Goal: Information Seeking & Learning: Find specific fact

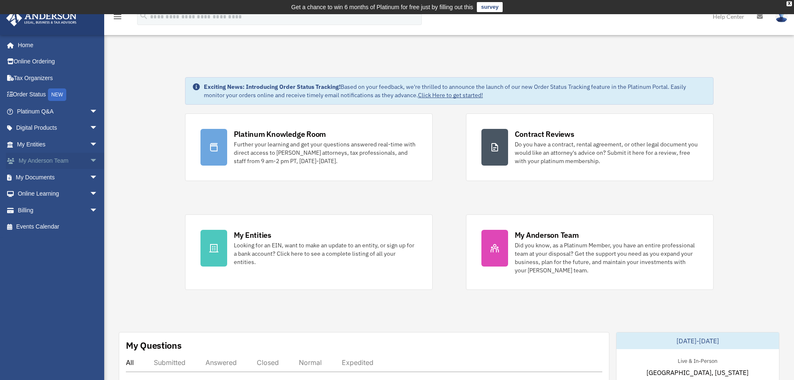
click at [90, 161] on span "arrow_drop_down" at bounding box center [98, 161] width 17 height 17
click at [61, 180] on link "My Anderson Team" at bounding box center [61, 177] width 99 height 17
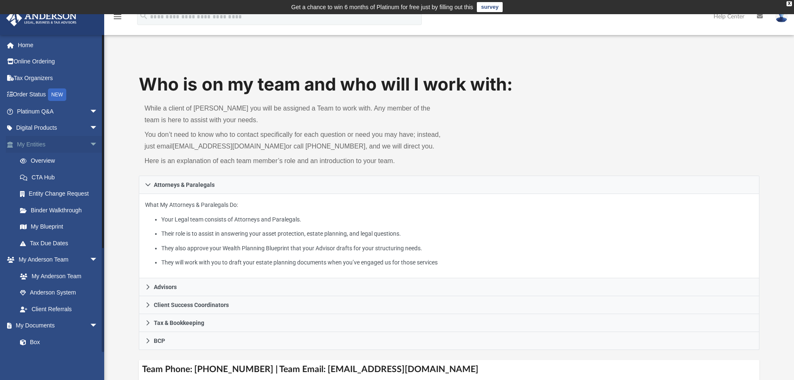
click at [90, 144] on span "arrow_drop_down" at bounding box center [98, 144] width 17 height 17
click at [90, 160] on span "arrow_drop_down" at bounding box center [98, 161] width 17 height 17
click at [90, 163] on span "arrow_drop_up" at bounding box center [98, 161] width 17 height 17
click at [90, 146] on span "arrow_drop_up" at bounding box center [98, 144] width 17 height 17
click at [90, 131] on span "arrow_drop_down" at bounding box center [98, 128] width 17 height 17
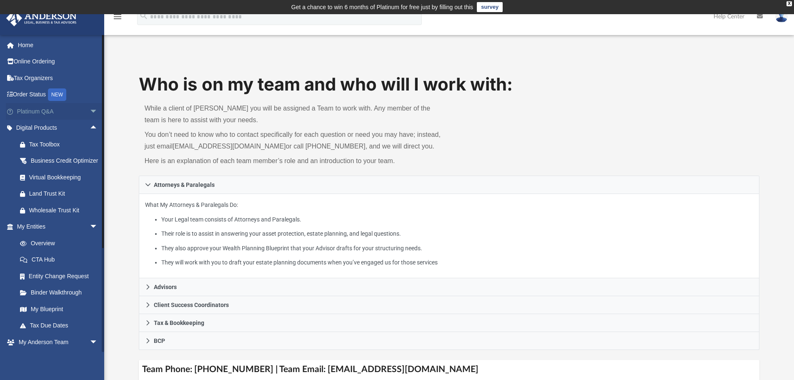
click at [90, 113] on span "arrow_drop_down" at bounding box center [98, 111] width 17 height 17
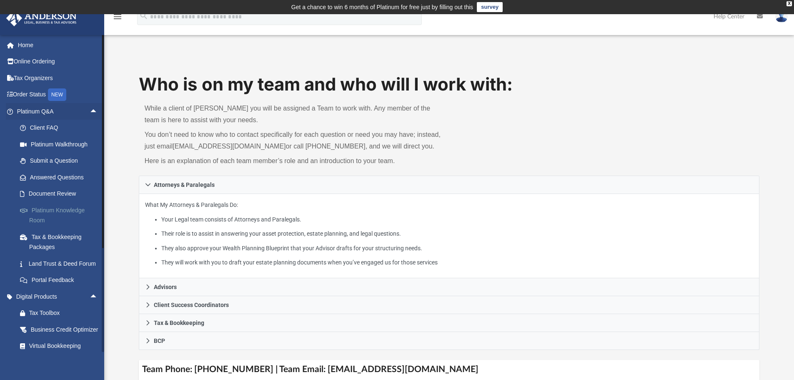
drag, startPoint x: 56, startPoint y: 209, endPoint x: 87, endPoint y: 190, distance: 36.5
click at [56, 209] on link "Platinum Knowledge Room" at bounding box center [61, 215] width 99 height 27
click at [66, 208] on link "Platinum Knowledge Room" at bounding box center [61, 215] width 99 height 27
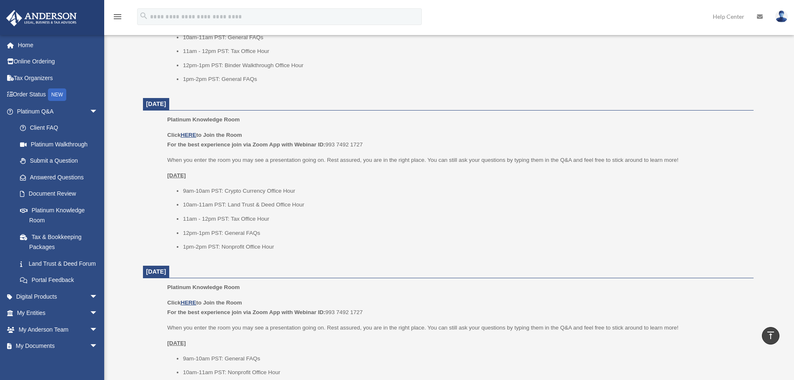
scroll to position [459, 0]
click at [39, 195] on link "Document Review" at bounding box center [61, 194] width 99 height 17
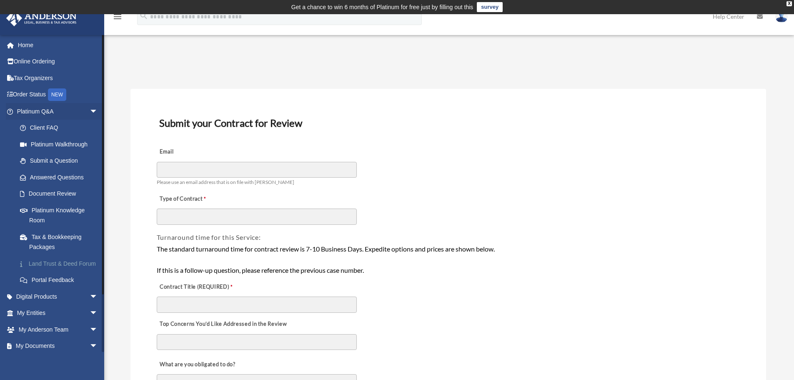
click at [52, 265] on link "Land Trust & Deed Forum" at bounding box center [61, 263] width 99 height 17
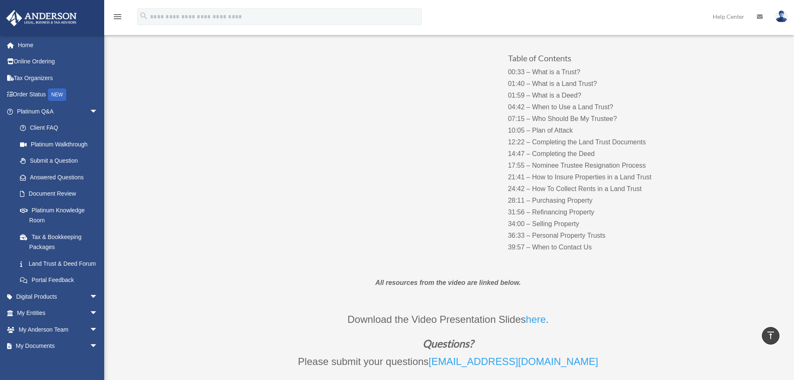
scroll to position [42, 0]
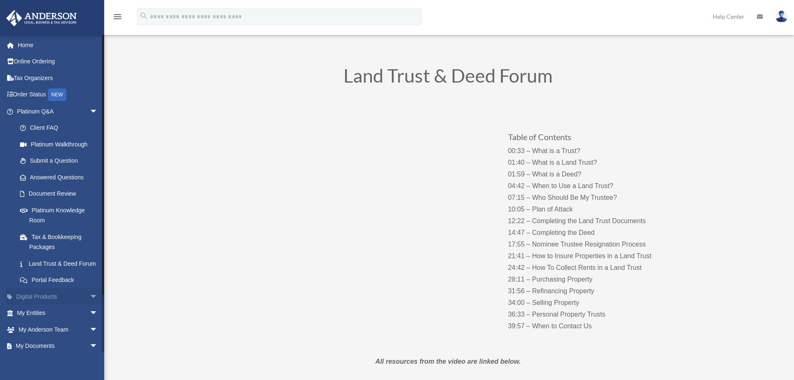
click at [90, 305] on span "arrow_drop_down" at bounding box center [98, 296] width 17 height 17
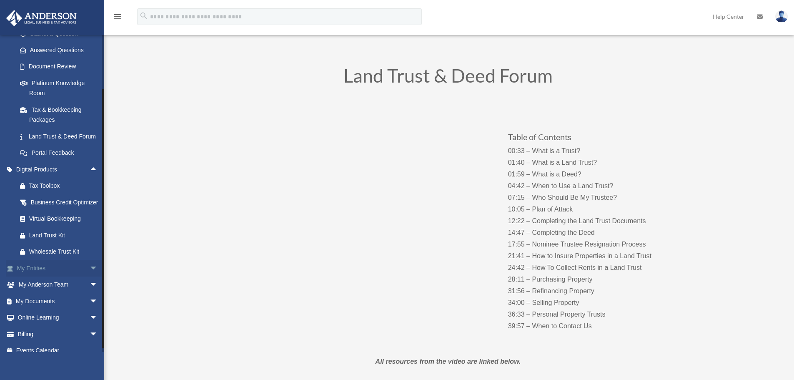
scroll to position [156, 0]
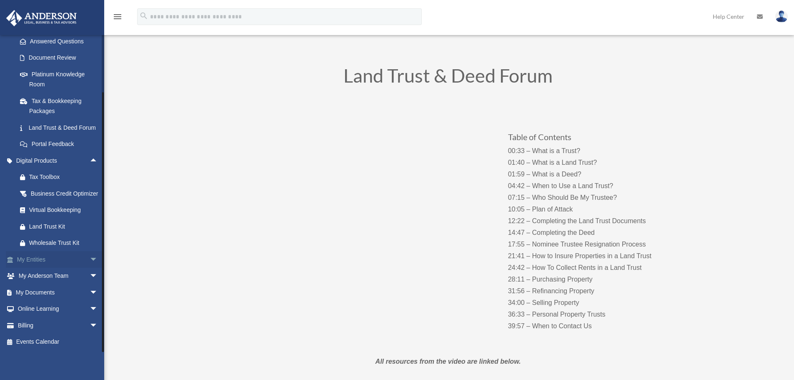
click at [90, 256] on span "arrow_drop_down" at bounding box center [98, 259] width 17 height 17
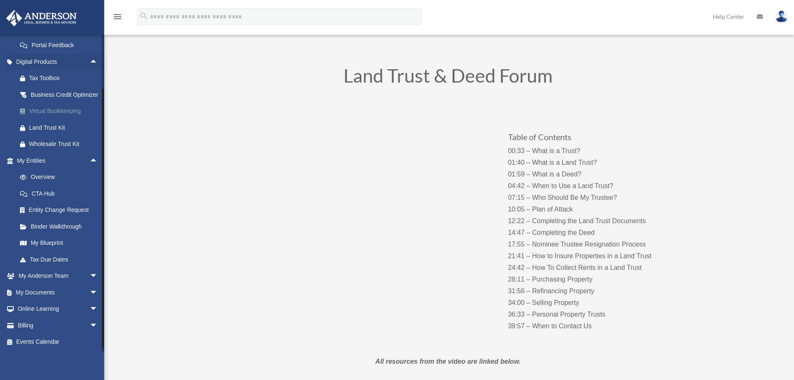
scroll to position [255, 0]
click at [91, 276] on span "arrow_drop_down" at bounding box center [98, 276] width 17 height 17
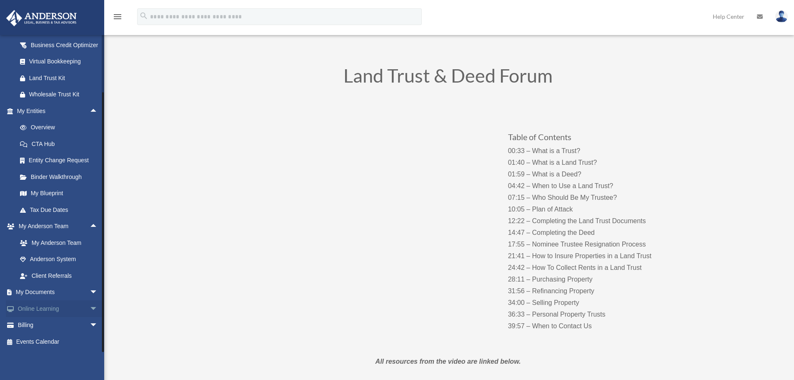
scroll to position [305, 0]
click at [90, 293] on span "arrow_drop_down" at bounding box center [98, 292] width 17 height 17
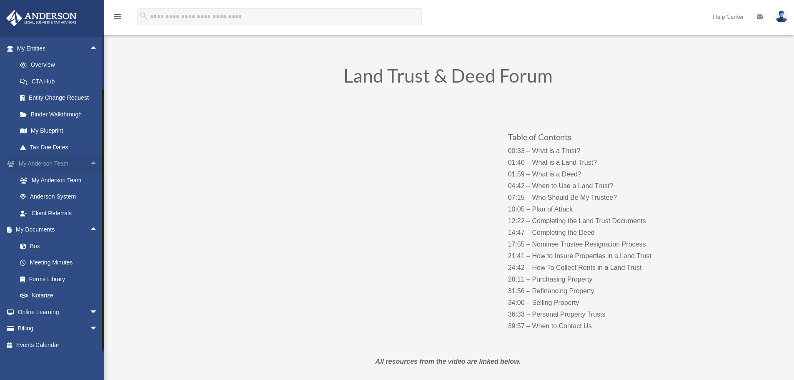
scroll to position [371, 0]
click at [90, 308] on span "arrow_drop_down" at bounding box center [98, 308] width 17 height 17
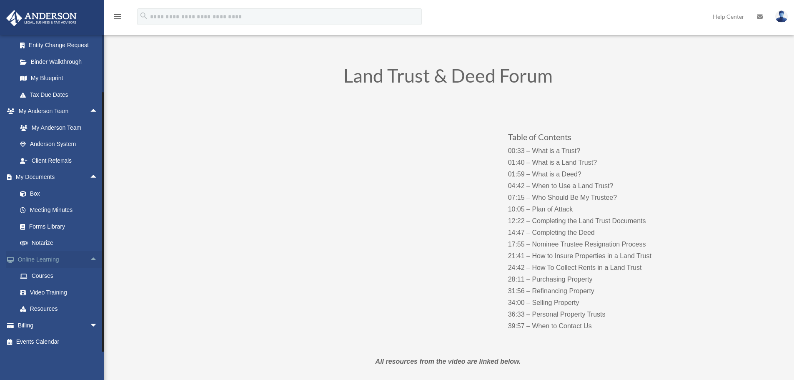
scroll to position [420, 0]
click at [90, 323] on span "arrow_drop_down" at bounding box center [98, 325] width 17 height 17
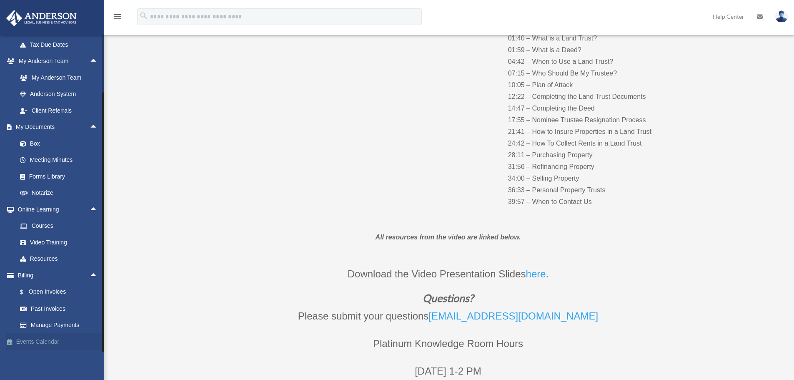
scroll to position [167, 0]
click at [50, 295] on link "$ Open Invoices" at bounding box center [61, 292] width 99 height 17
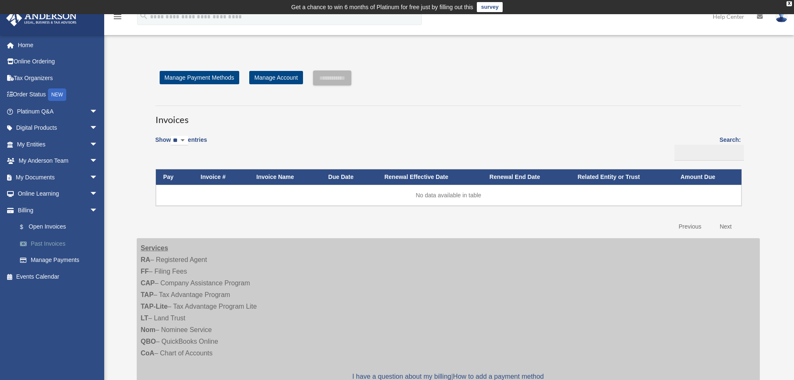
click at [45, 238] on link "Past Invoices" at bounding box center [61, 243] width 99 height 17
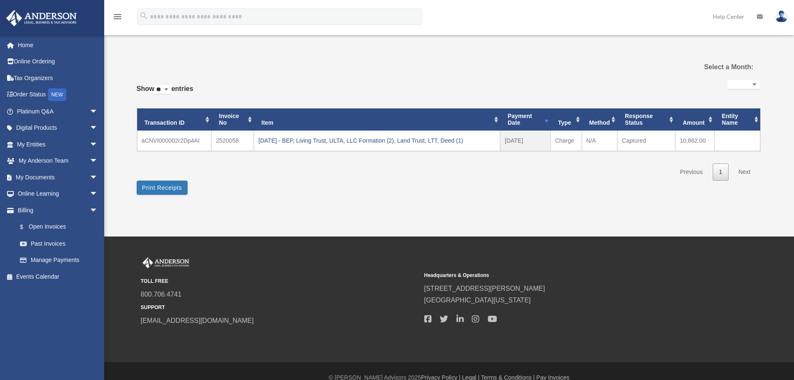
select select
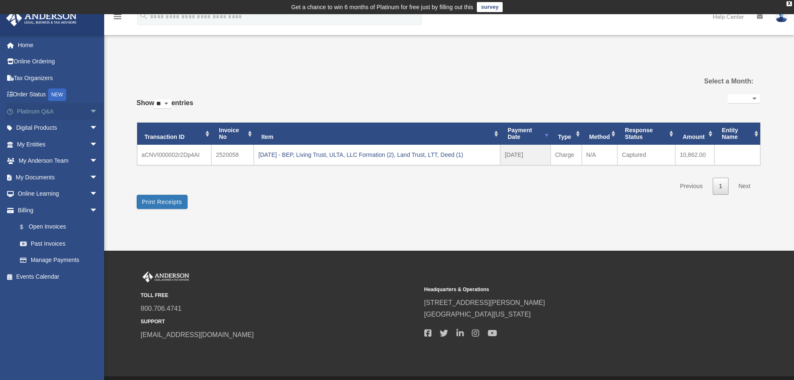
click at [90, 114] on span "arrow_drop_down" at bounding box center [98, 111] width 17 height 17
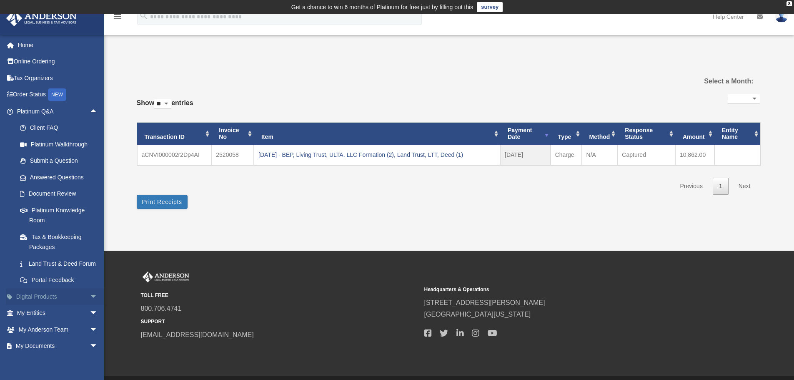
click at [90, 305] on span "arrow_drop_down" at bounding box center [98, 296] width 17 height 17
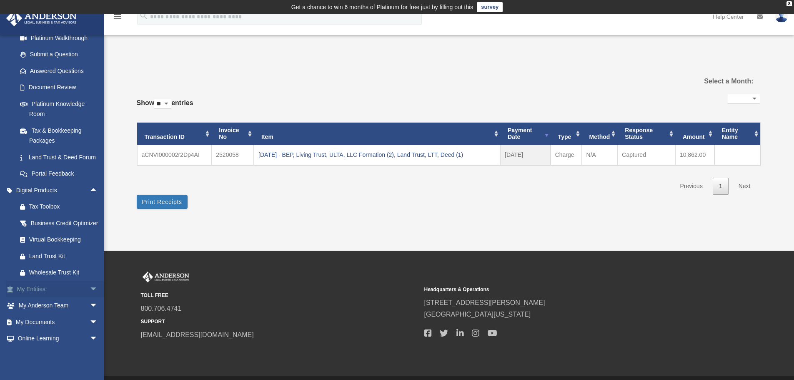
scroll to position [125, 0]
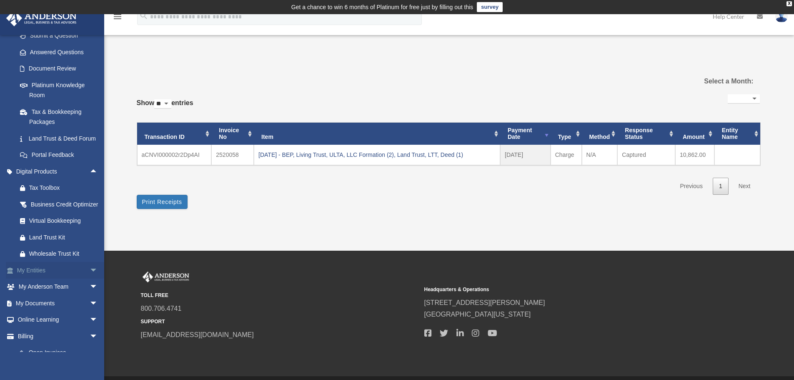
click at [90, 279] on span "arrow_drop_down" at bounding box center [98, 270] width 17 height 17
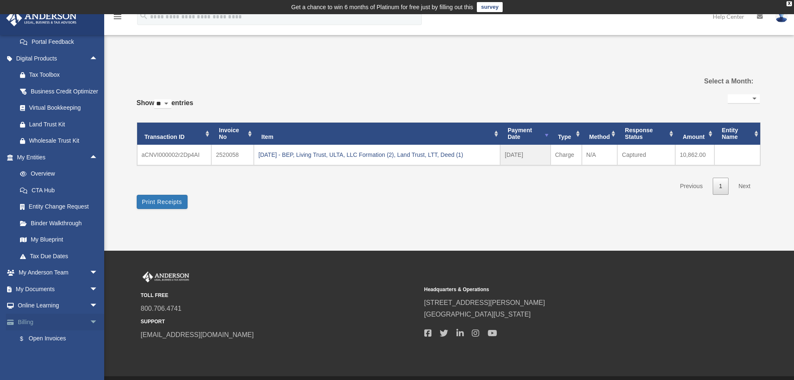
scroll to position [250, 0]
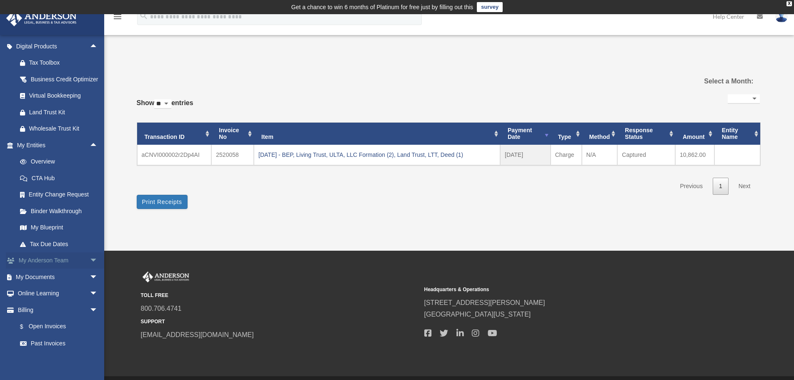
click at [90, 269] on span "arrow_drop_down" at bounding box center [98, 260] width 17 height 17
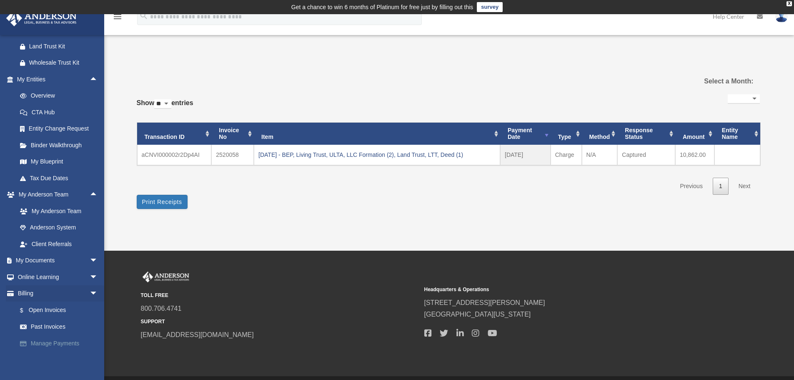
scroll to position [354, 0]
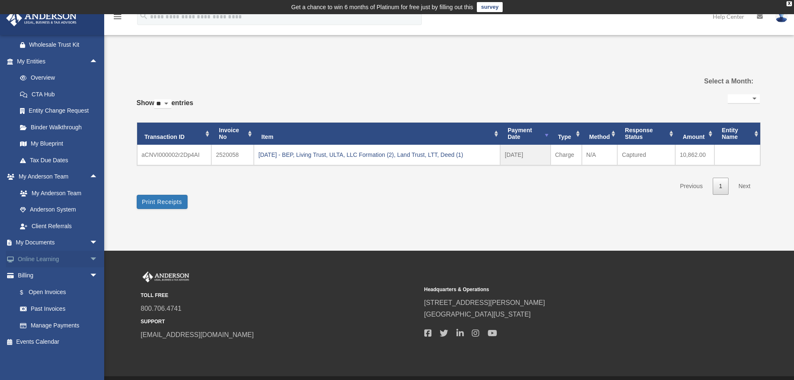
click at [90, 261] on span "arrow_drop_down" at bounding box center [98, 259] width 17 height 17
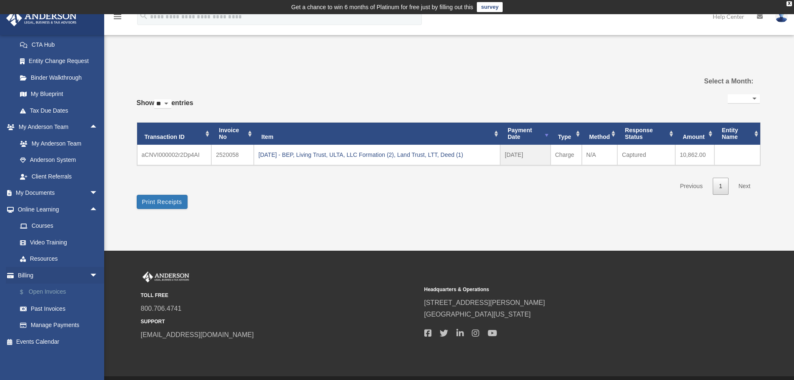
scroll to position [27, 0]
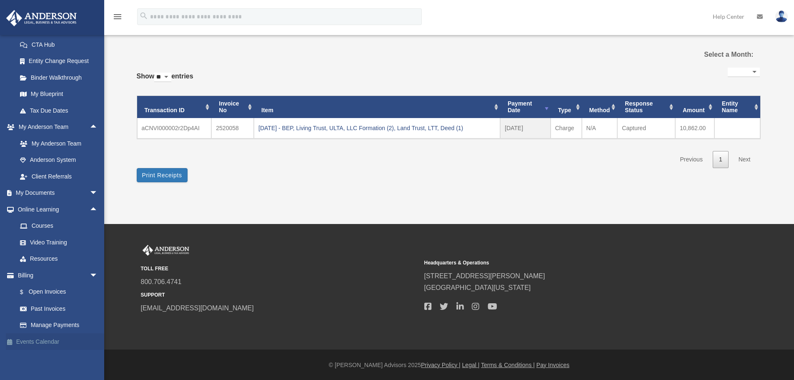
click at [18, 339] on link "Events Calendar" at bounding box center [58, 341] width 105 height 17
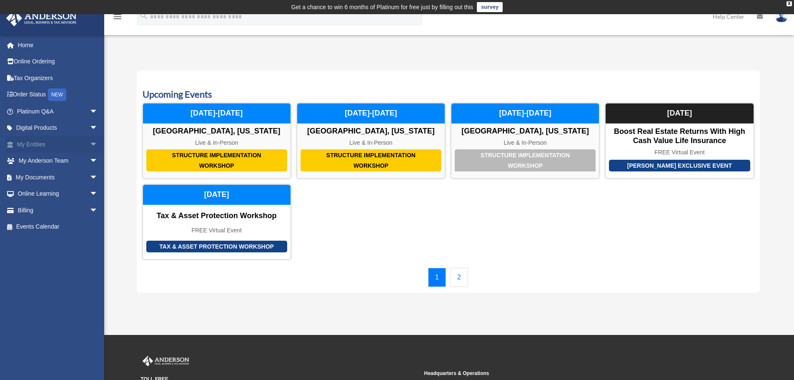
click at [90, 143] on span "arrow_drop_down" at bounding box center [98, 144] width 17 height 17
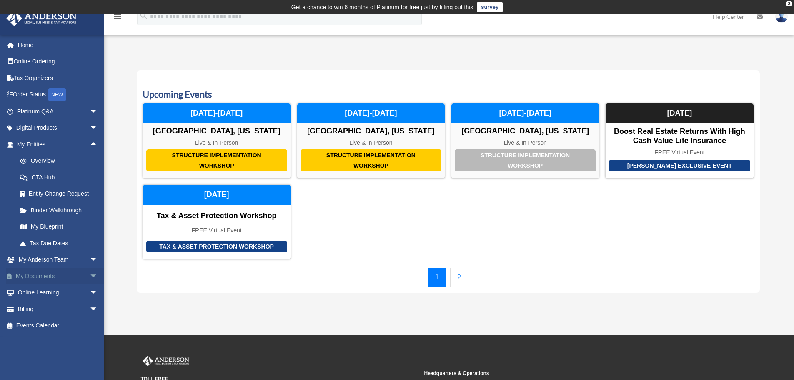
click at [90, 274] on span "arrow_drop_down" at bounding box center [98, 276] width 17 height 17
click at [90, 261] on span "arrow_drop_down" at bounding box center [98, 259] width 17 height 17
click at [43, 276] on link "My Anderson Team" at bounding box center [61, 276] width 99 height 17
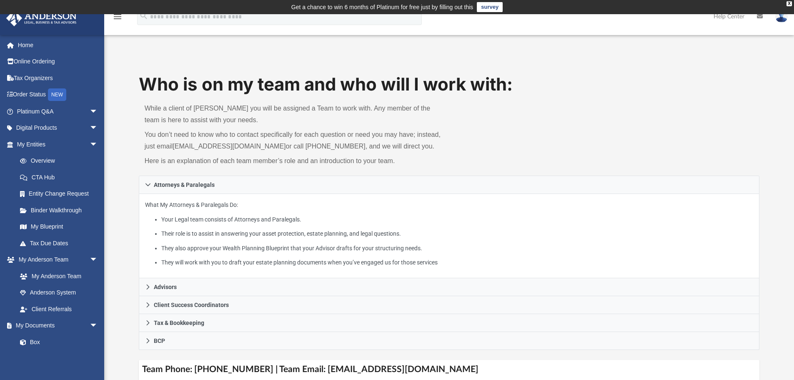
click at [581, 86] on h1 "Who is on my team and who will I work with:" at bounding box center [449, 84] width 621 height 25
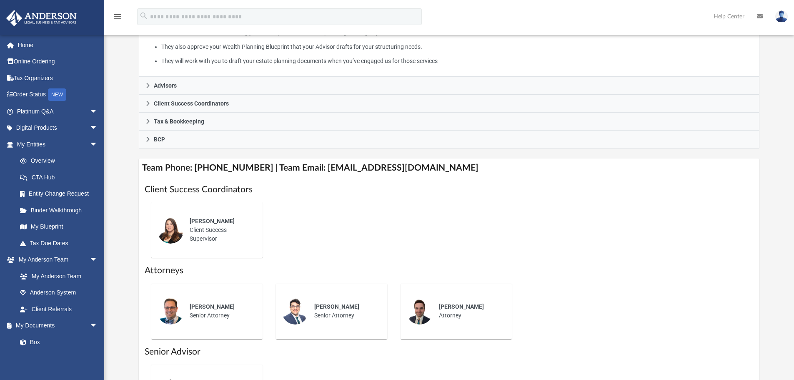
scroll to position [208, 0]
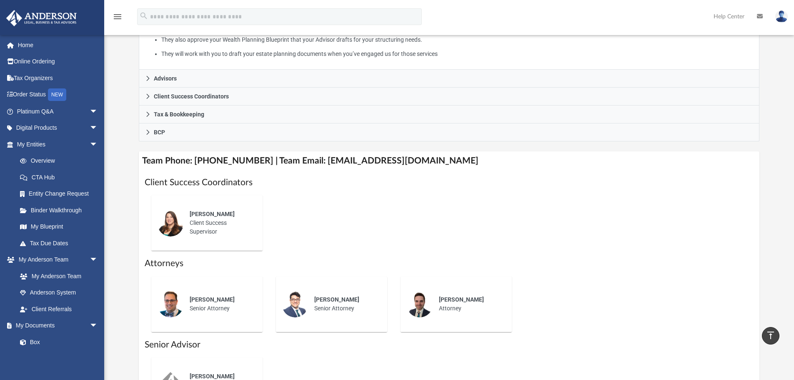
click at [342, 216] on div "[PERSON_NAME] Client Success Supervisor" at bounding box center [450, 222] width 610 height 69
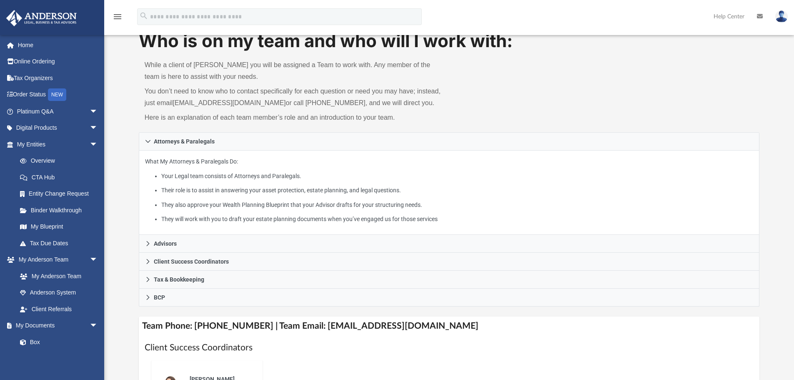
scroll to position [125, 0]
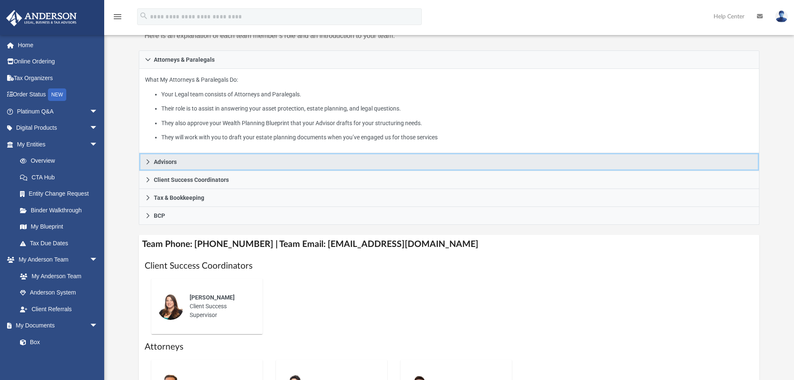
click at [150, 161] on icon at bounding box center [148, 162] width 6 height 6
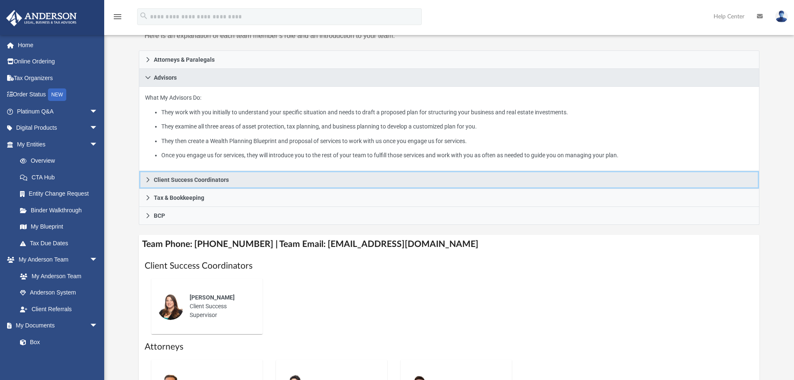
click at [151, 183] on link "Client Success Coordinators" at bounding box center [449, 180] width 621 height 18
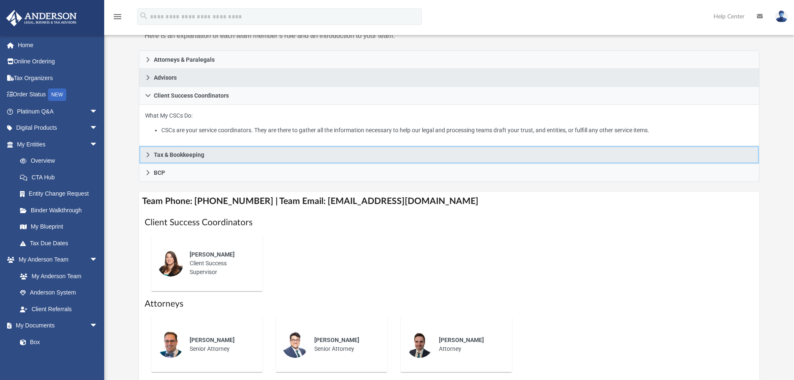
click at [148, 149] on link "Tax & Bookkeeping" at bounding box center [449, 155] width 621 height 18
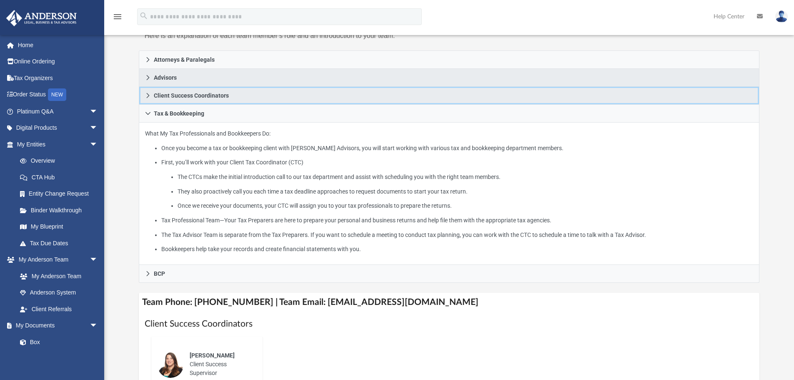
click at [149, 98] on link "Client Success Coordinators" at bounding box center [449, 96] width 621 height 18
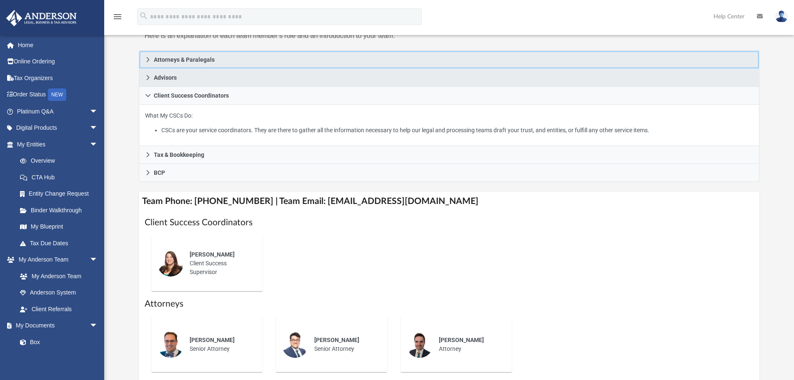
click at [142, 57] on link "Attorneys & Paralegals" at bounding box center [449, 59] width 621 height 18
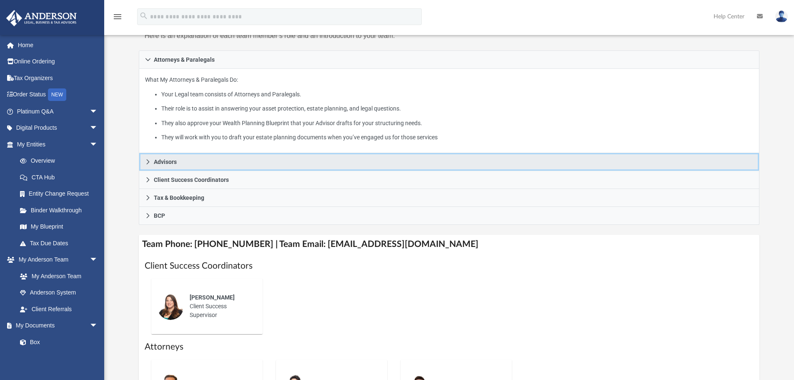
click at [147, 161] on icon at bounding box center [147, 161] width 3 height 5
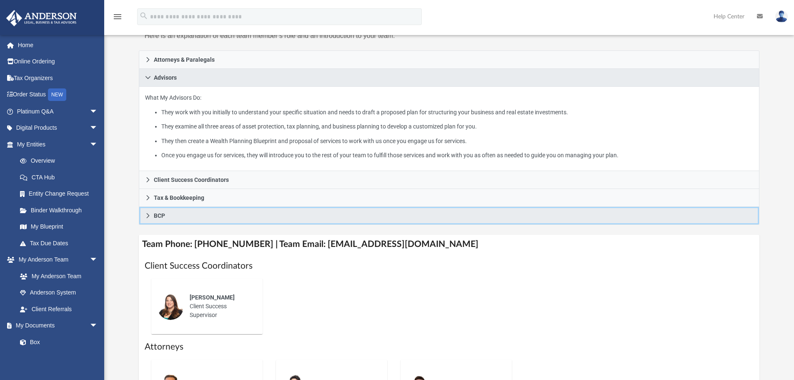
click at [147, 212] on link "BCP" at bounding box center [449, 216] width 621 height 18
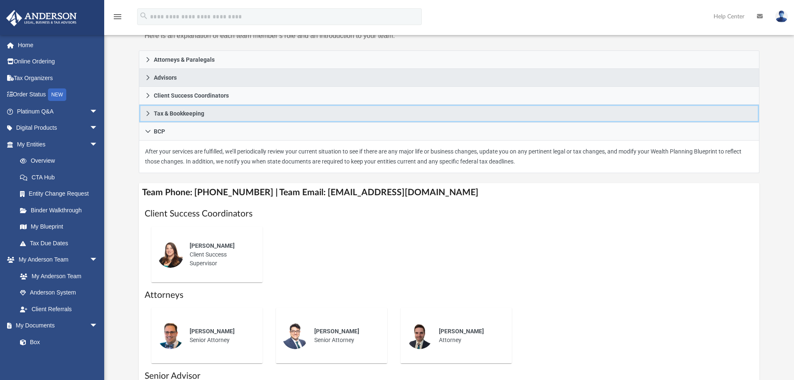
click at [147, 116] on icon at bounding box center [147, 113] width 3 height 5
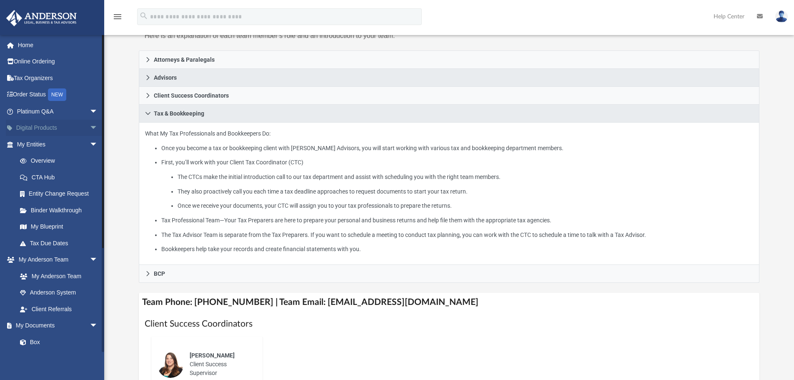
click at [91, 123] on span "arrow_drop_down" at bounding box center [98, 128] width 17 height 17
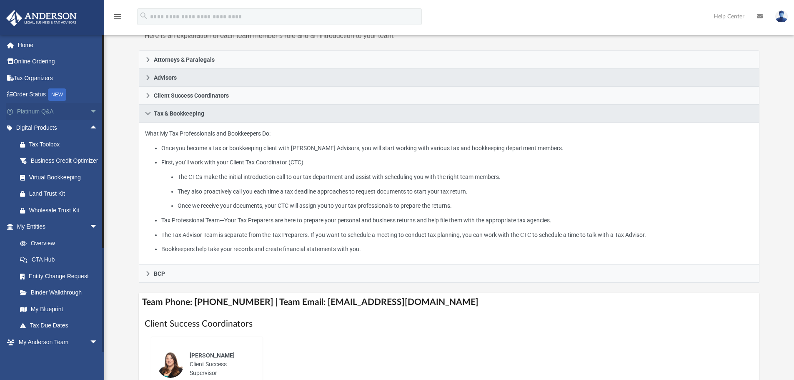
click at [90, 106] on span "arrow_drop_down" at bounding box center [98, 111] width 17 height 17
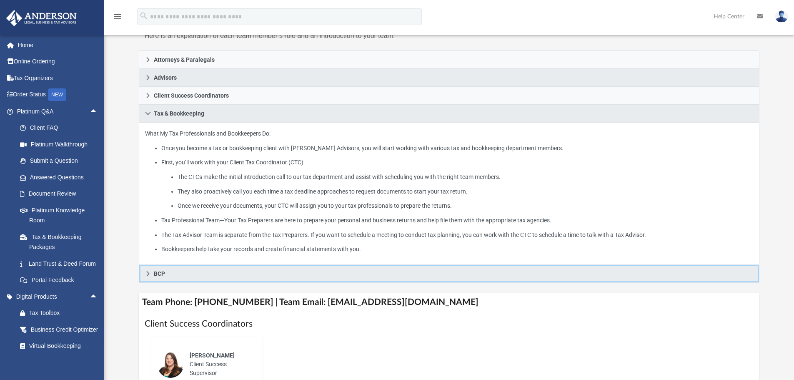
click at [147, 275] on icon at bounding box center [148, 274] width 6 height 6
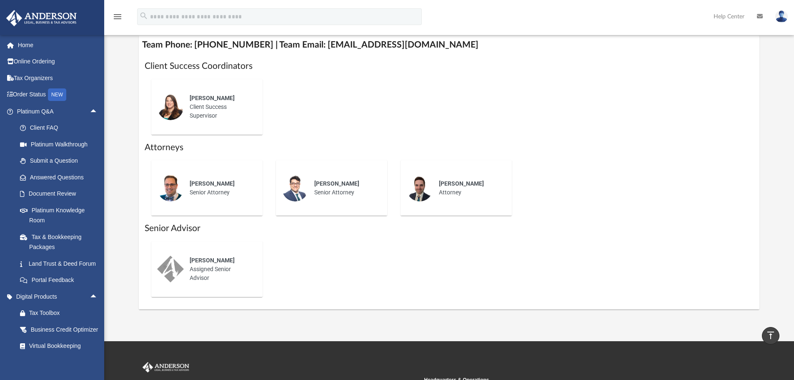
scroll to position [292, 0]
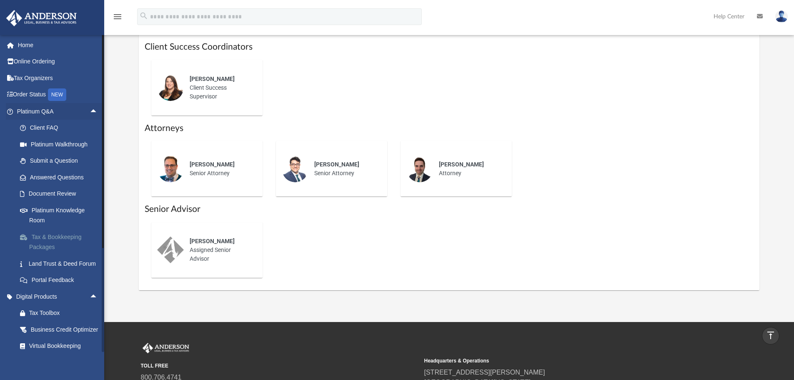
click at [39, 242] on link "Tax & Bookkeeping Packages" at bounding box center [61, 242] width 99 height 27
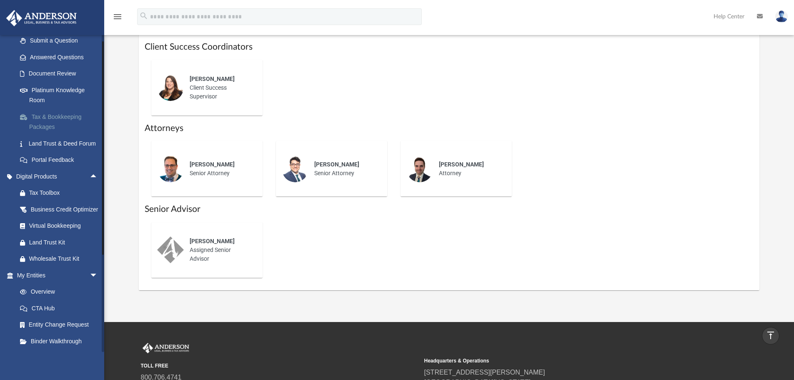
scroll to position [125, 0]
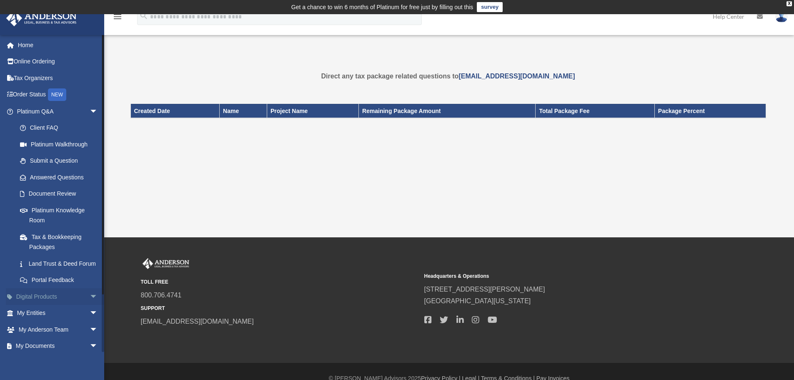
click at [90, 305] on span "arrow_drop_down" at bounding box center [98, 296] width 17 height 17
click at [50, 318] on div "Tax Toolbox" at bounding box center [64, 313] width 71 height 10
click at [62, 234] on link "Tax & Bookkeeping Packages" at bounding box center [61, 242] width 99 height 27
click at [53, 244] on link "Tax & Bookkeeping Packages" at bounding box center [61, 242] width 99 height 27
click at [44, 247] on link "Tax & Bookkeeping Packages" at bounding box center [61, 242] width 99 height 27
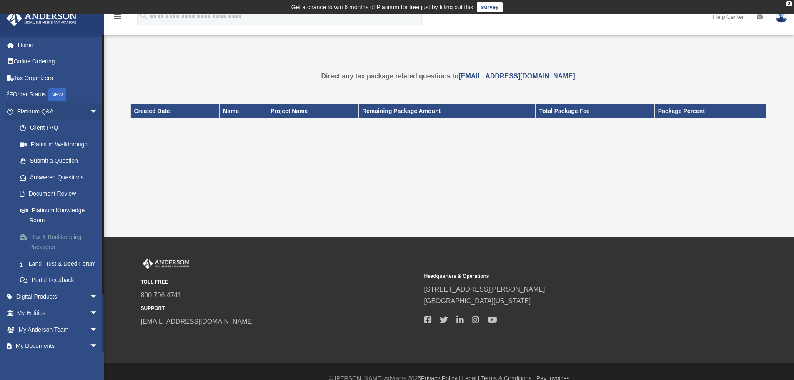
click at [44, 237] on link "Tax & Bookkeeping Packages" at bounding box center [61, 242] width 99 height 27
click at [90, 336] on span "arrow_drop_down" at bounding box center [98, 329] width 17 height 17
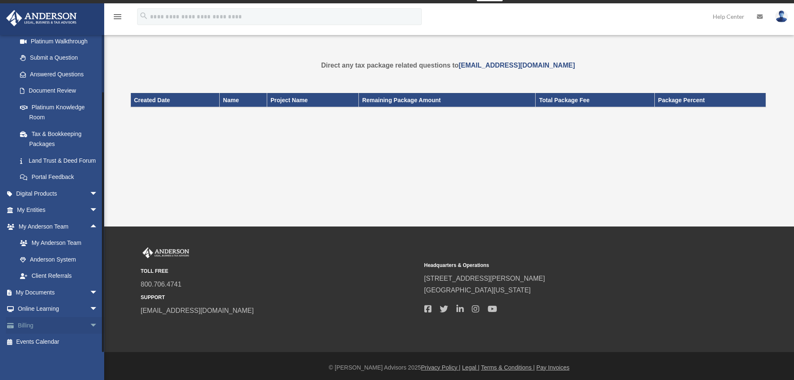
scroll to position [14, 0]
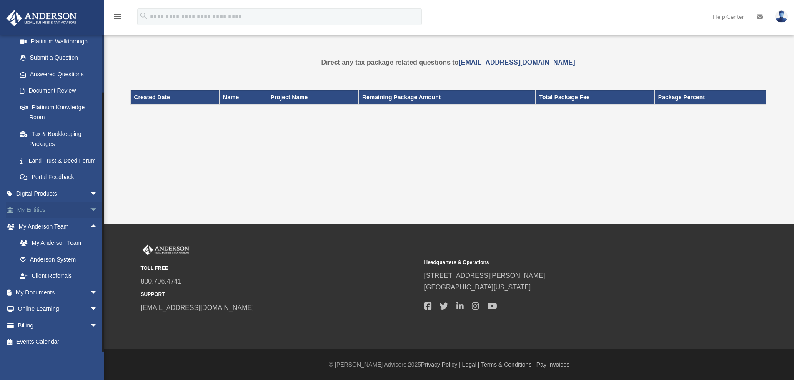
click at [90, 209] on span "arrow_drop_down" at bounding box center [98, 210] width 17 height 17
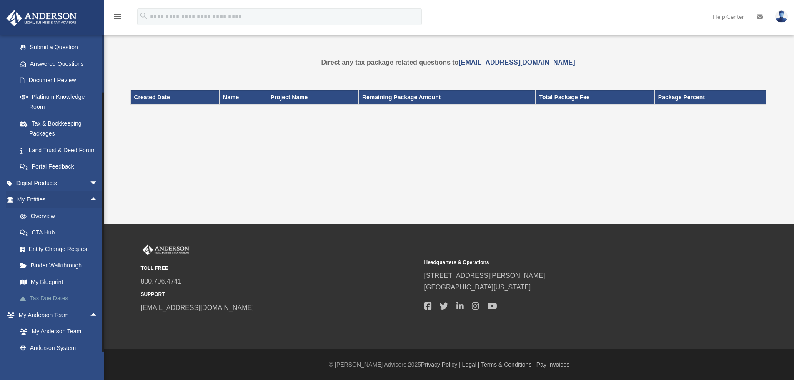
click at [43, 307] on link "Tax Due Dates" at bounding box center [61, 298] width 99 height 17
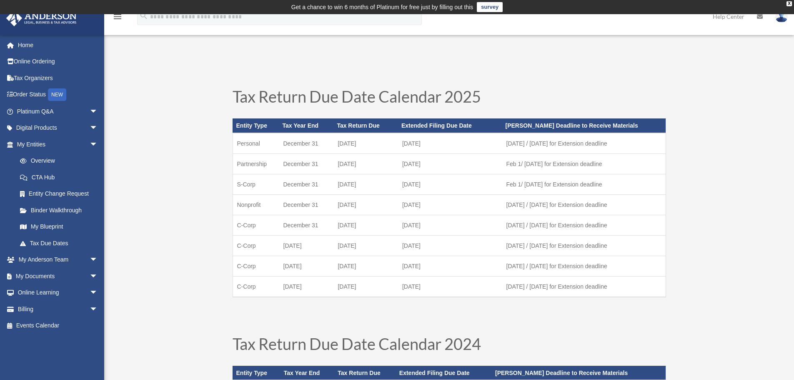
click at [332, 152] on td "December 31" at bounding box center [306, 143] width 55 height 21
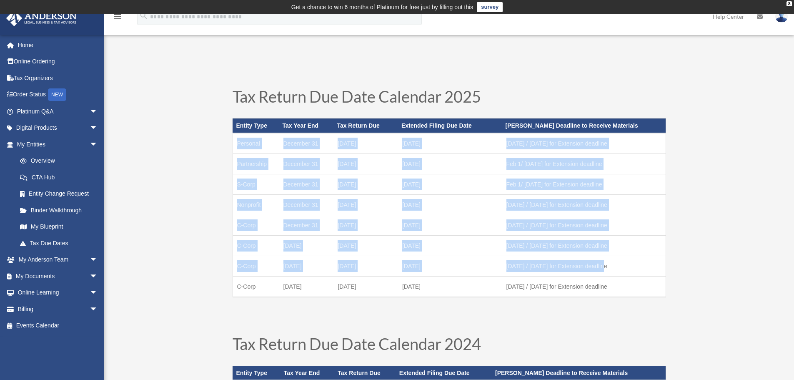
drag, startPoint x: 238, startPoint y: 144, endPoint x: 651, endPoint y: 274, distance: 432.8
click at [651, 274] on tbody "Personal [DATE] [DATE] October [DATE] 1 / [DATE] for Extension deadline Partner…" at bounding box center [449, 215] width 433 height 164
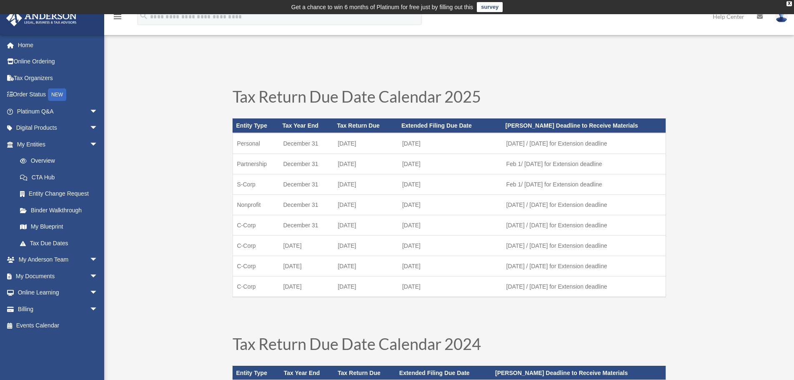
click at [653, 286] on td "[DATE] / [DATE] for Extension deadline" at bounding box center [583, 286] width 163 height 21
